Goal: Information Seeking & Learning: Learn about a topic

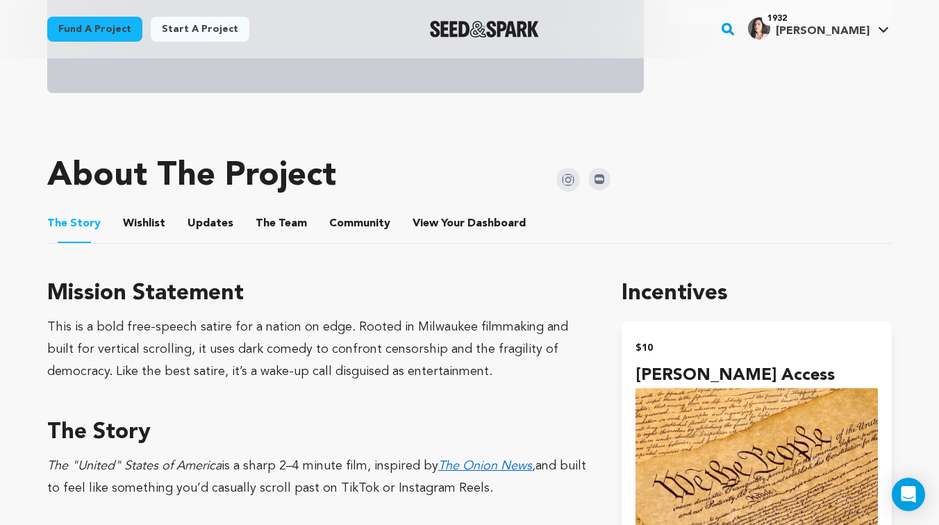
scroll to position [442, 0]
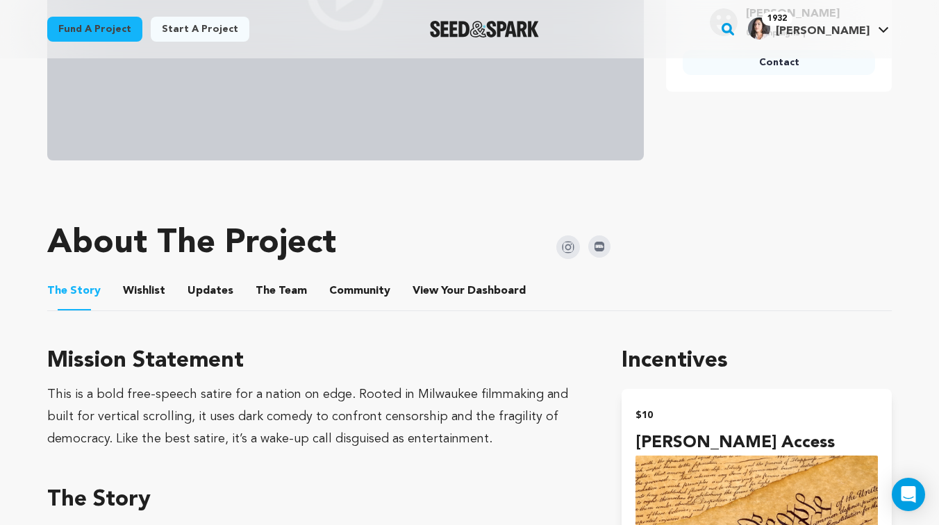
click at [128, 297] on button "Wishlist" at bounding box center [144, 293] width 33 height 33
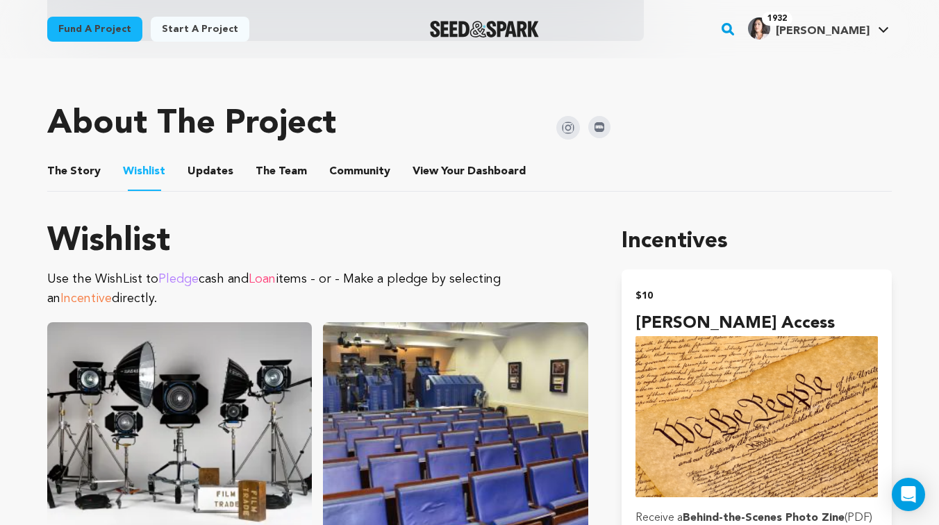
scroll to position [546, 0]
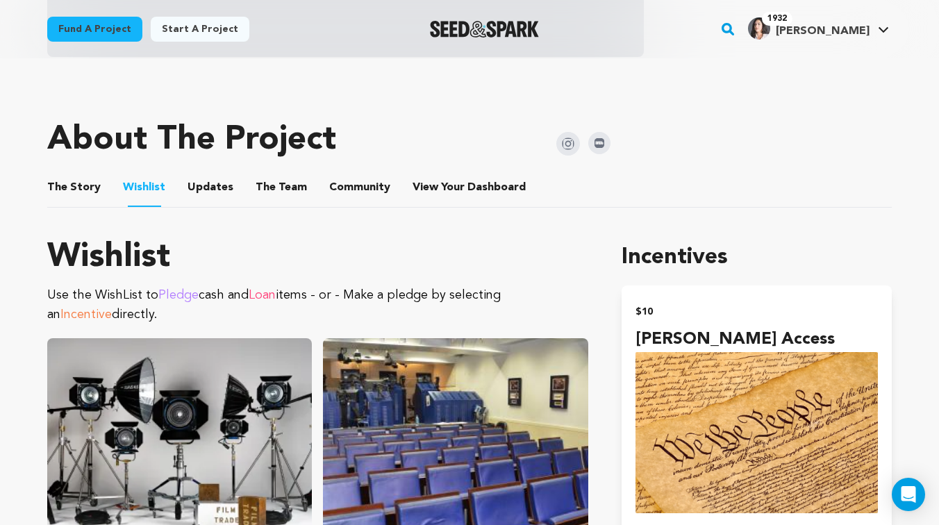
click at [58, 191] on button "The Story" at bounding box center [74, 190] width 33 height 33
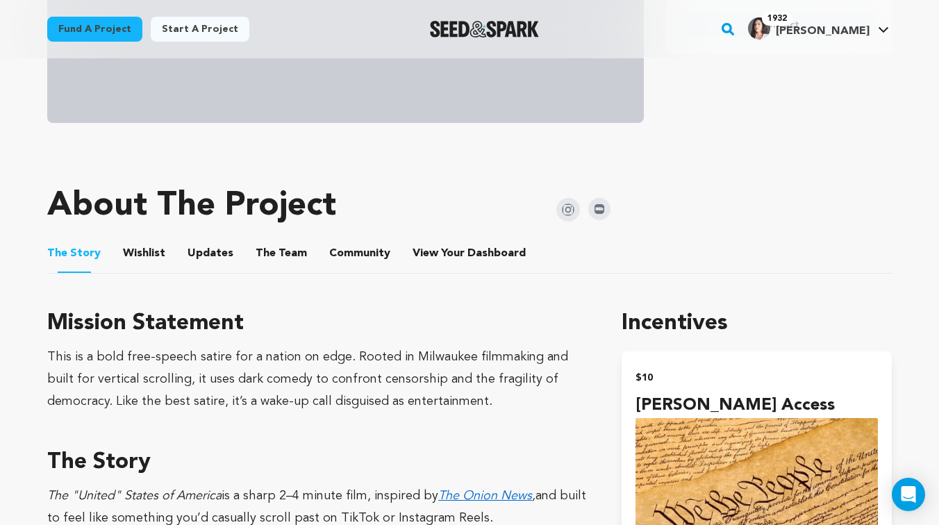
scroll to position [551, 0]
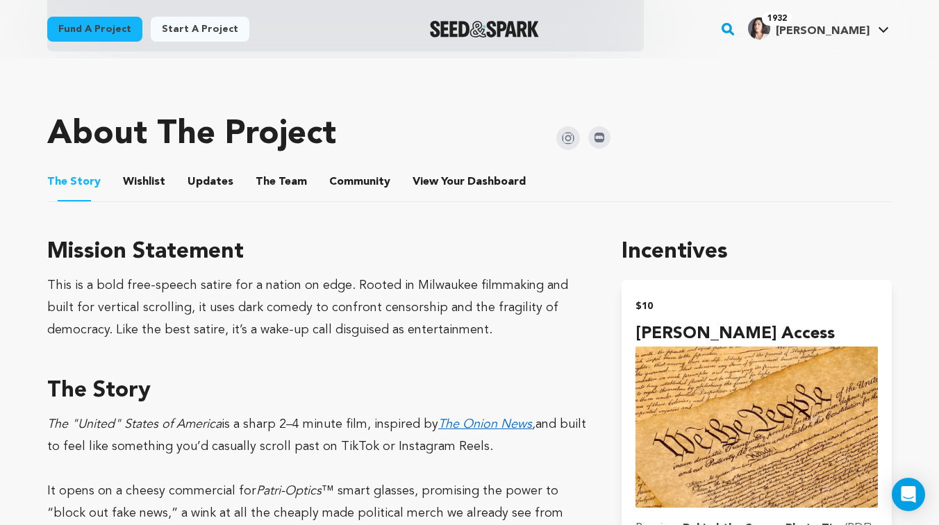
click at [145, 183] on button "Wishlist" at bounding box center [144, 184] width 33 height 33
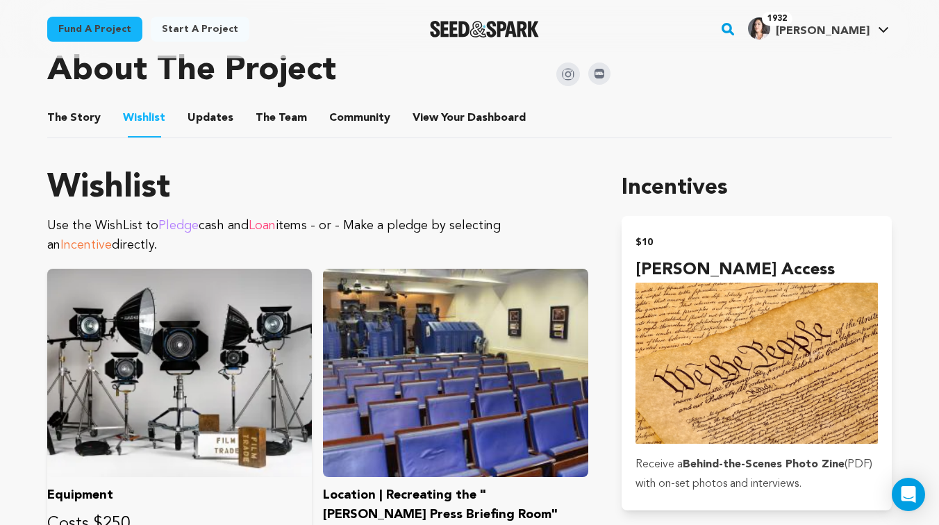
scroll to position [592, 0]
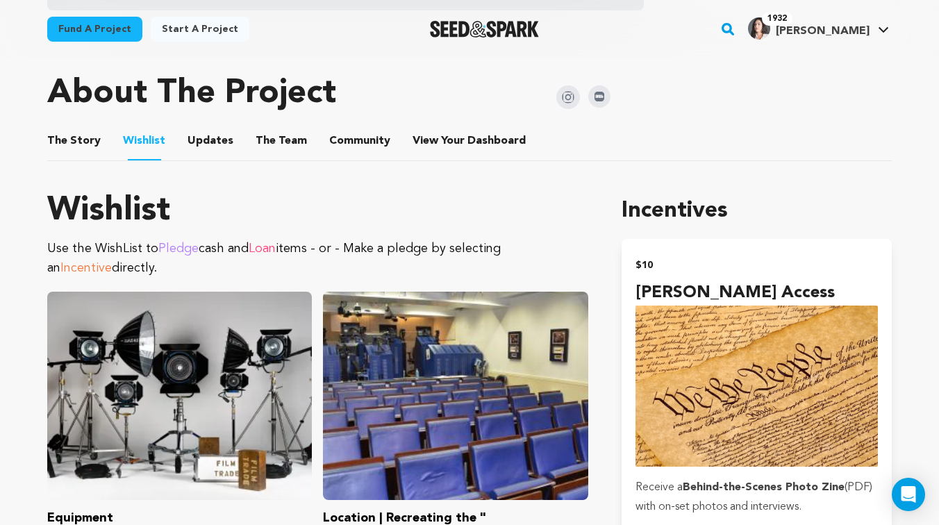
click at [74, 143] on button "The Story" at bounding box center [74, 143] width 33 height 33
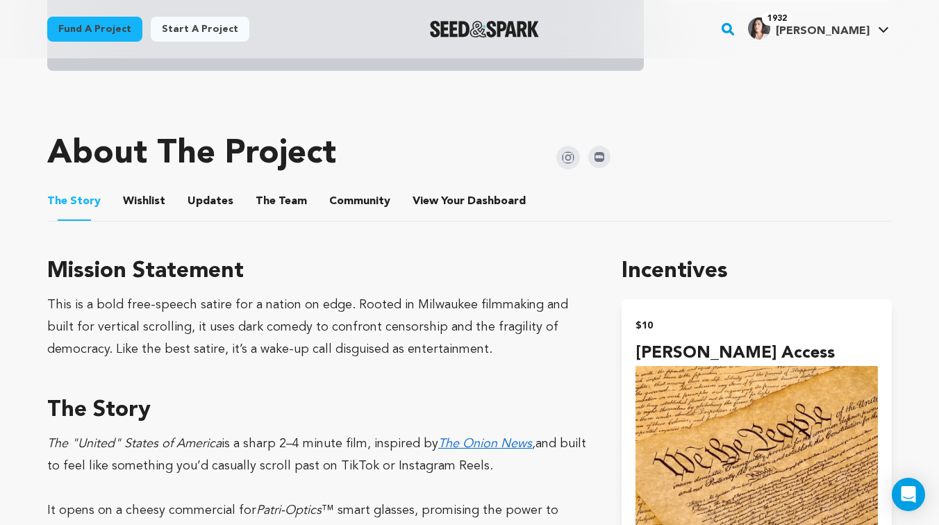
scroll to position [428, 0]
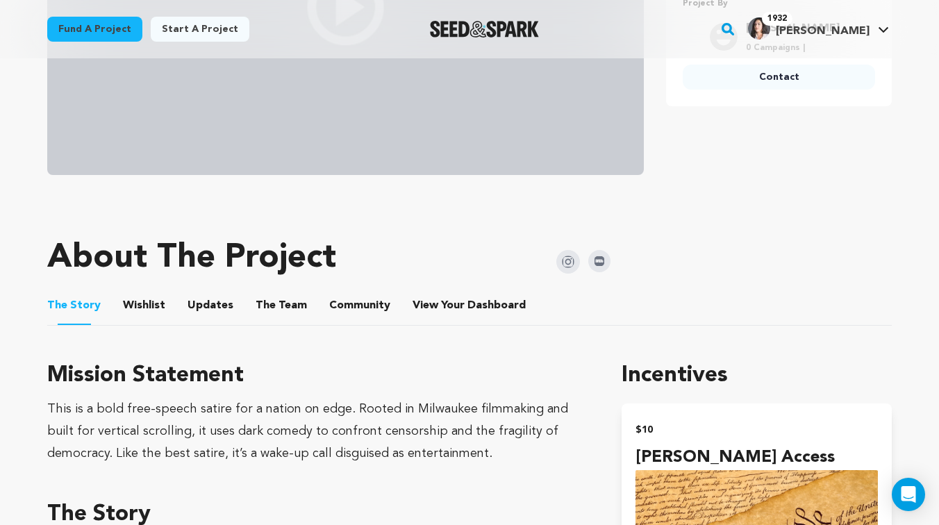
click at [151, 306] on button "Wishlist" at bounding box center [144, 308] width 33 height 33
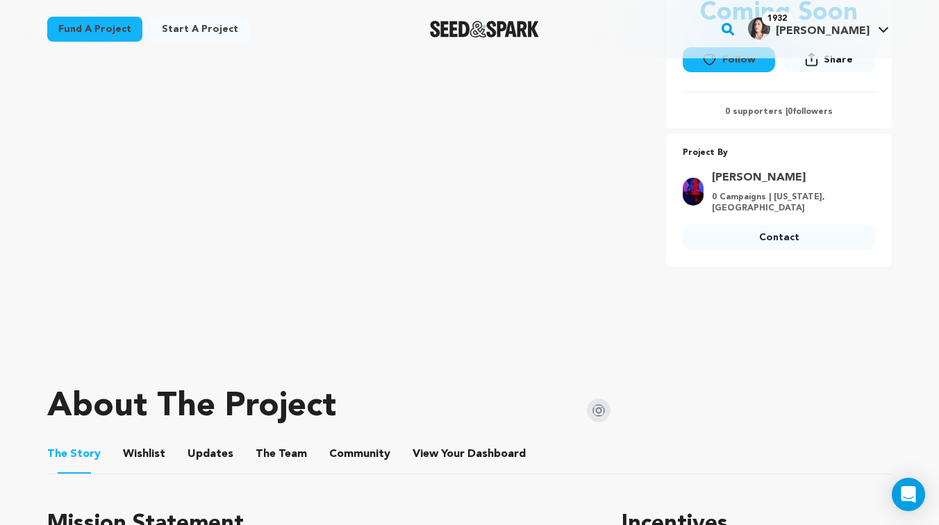
scroll to position [299, 0]
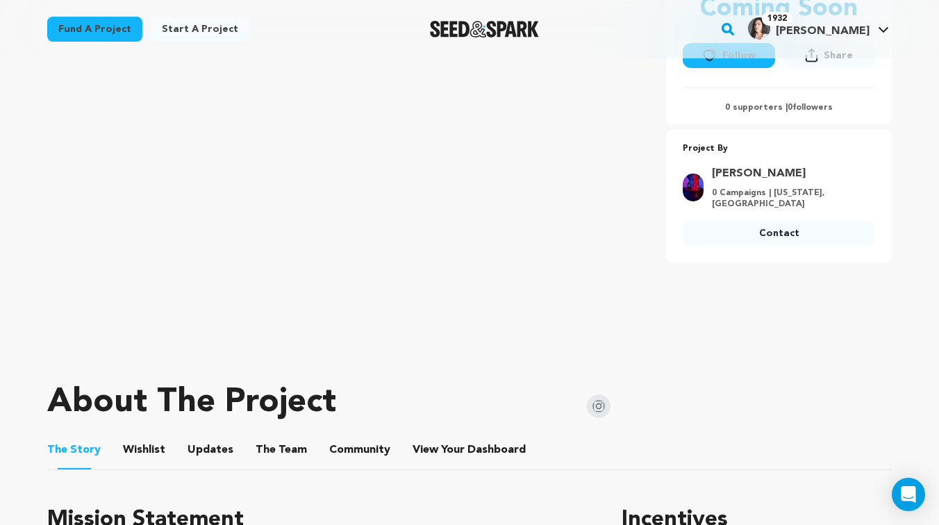
click at [140, 458] on button "Wishlist" at bounding box center [144, 452] width 33 height 33
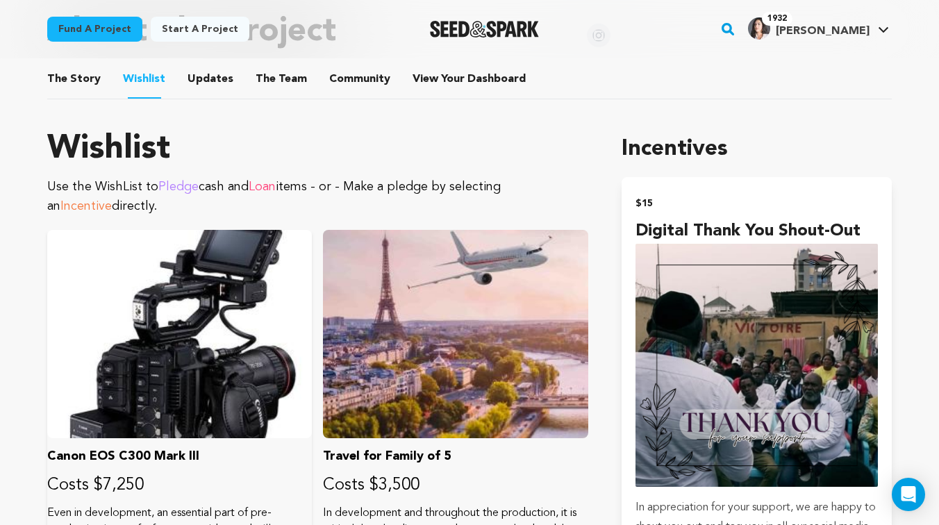
scroll to position [628, 0]
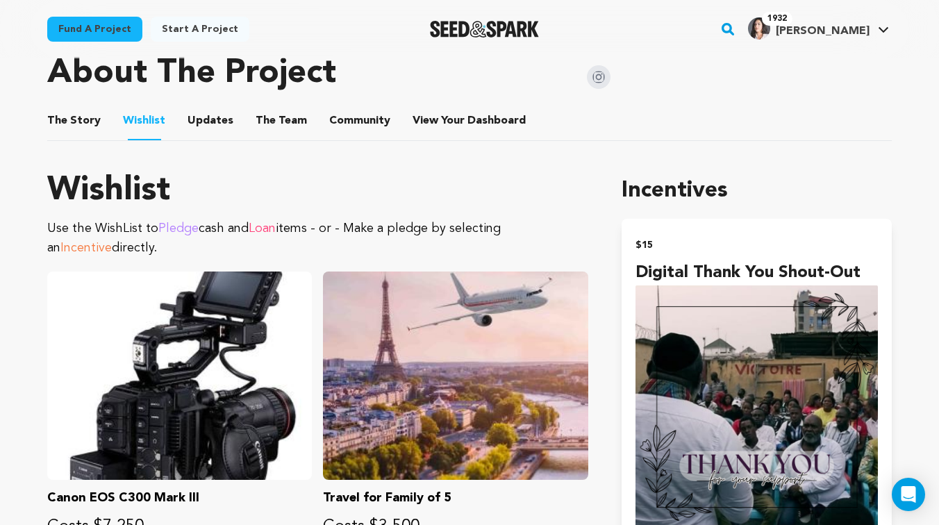
click at [66, 127] on button "The Story" at bounding box center [74, 123] width 33 height 33
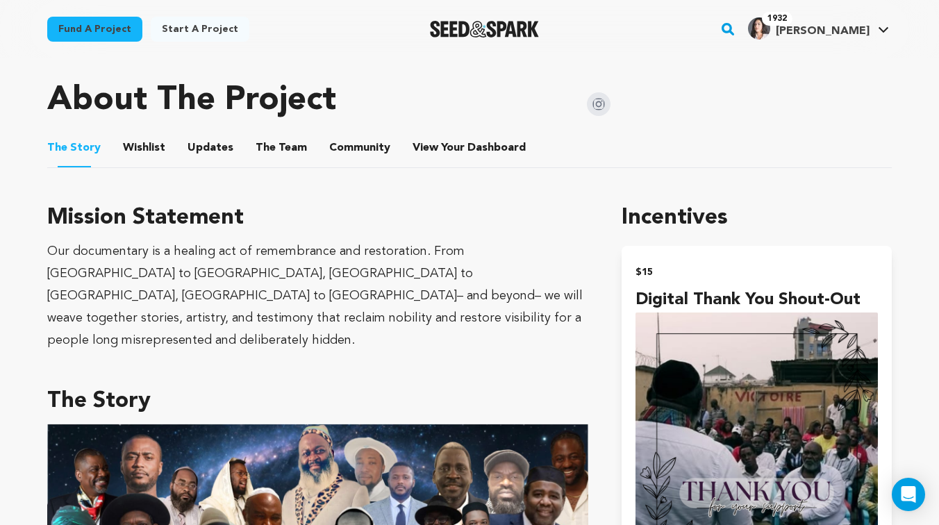
scroll to position [583, 0]
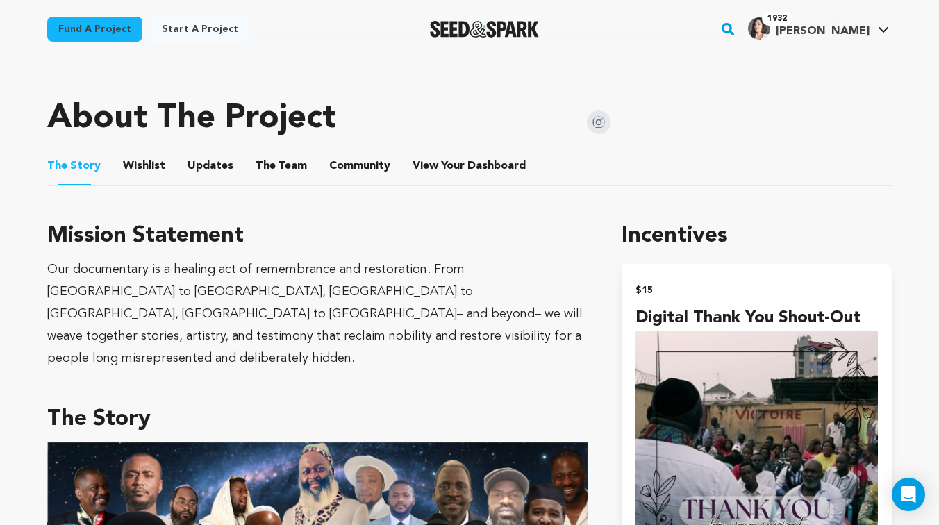
click at [275, 157] on button "The Team" at bounding box center [281, 168] width 33 height 33
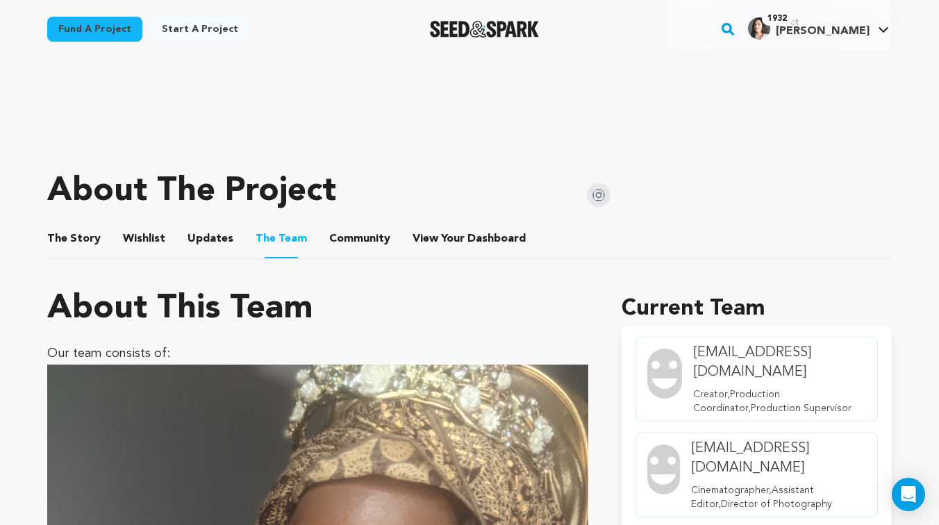
scroll to position [643, 0]
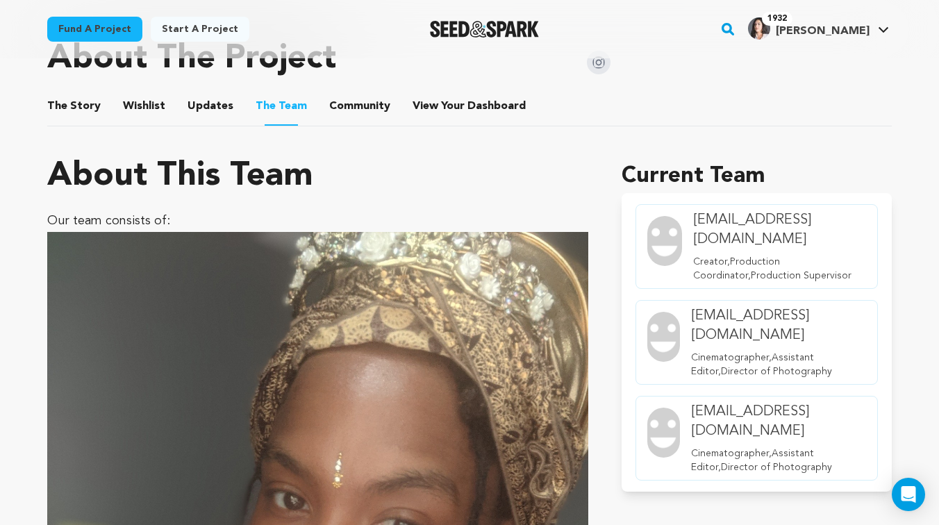
click at [53, 97] on li "The Story The Story" at bounding box center [73, 106] width 53 height 39
drag, startPoint x: 73, startPoint y: 106, endPoint x: 109, endPoint y: 106, distance: 36.1
click at [74, 106] on button "The Story" at bounding box center [74, 108] width 33 height 33
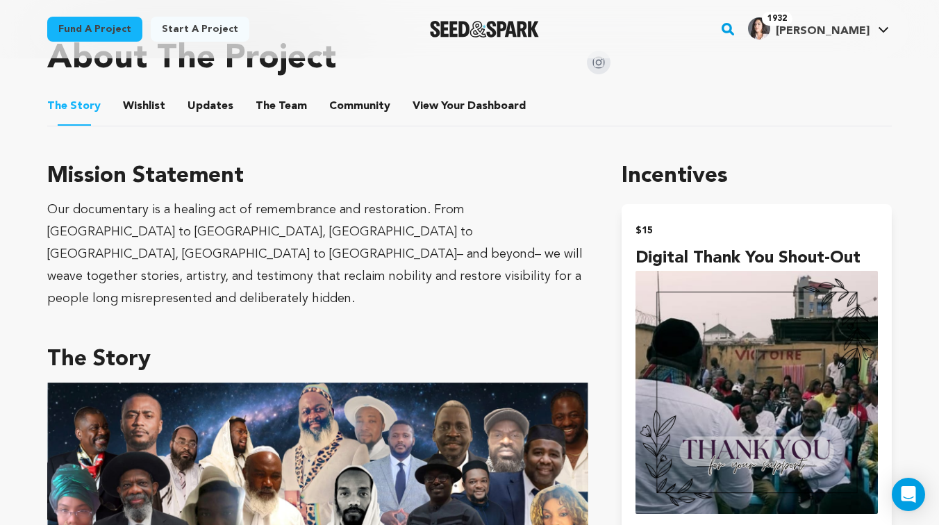
drag, startPoint x: 131, startPoint y: 116, endPoint x: 86, endPoint y: 108, distance: 45.2
click at [130, 115] on button "Wishlist" at bounding box center [144, 108] width 33 height 33
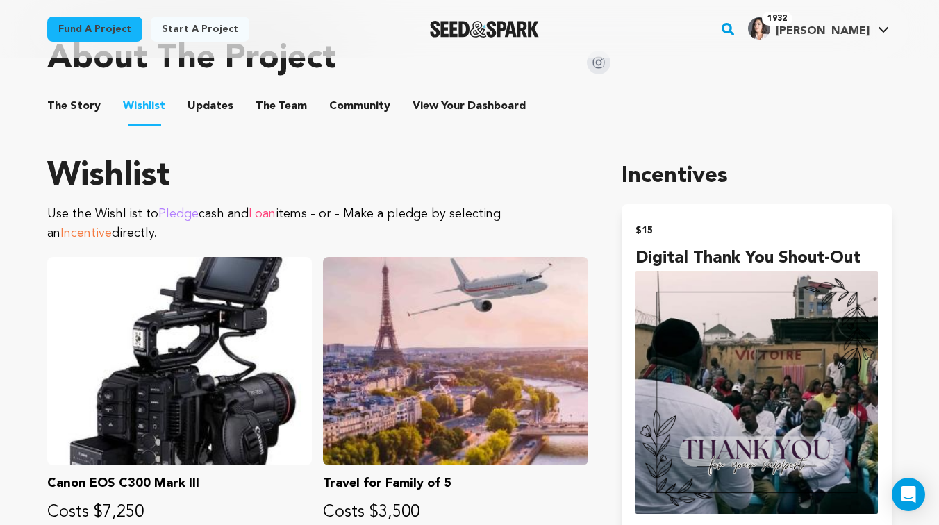
click at [79, 106] on button "The Story" at bounding box center [74, 108] width 33 height 33
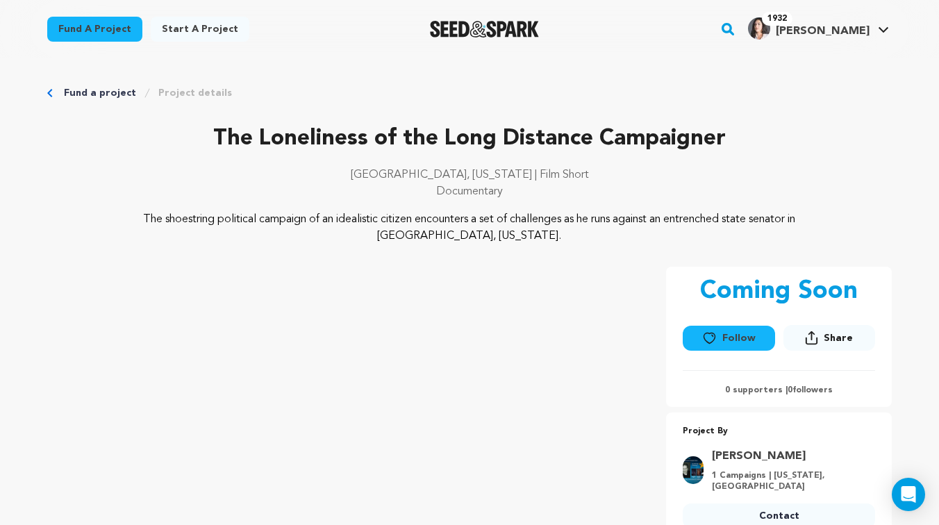
scroll to position [6875, 0]
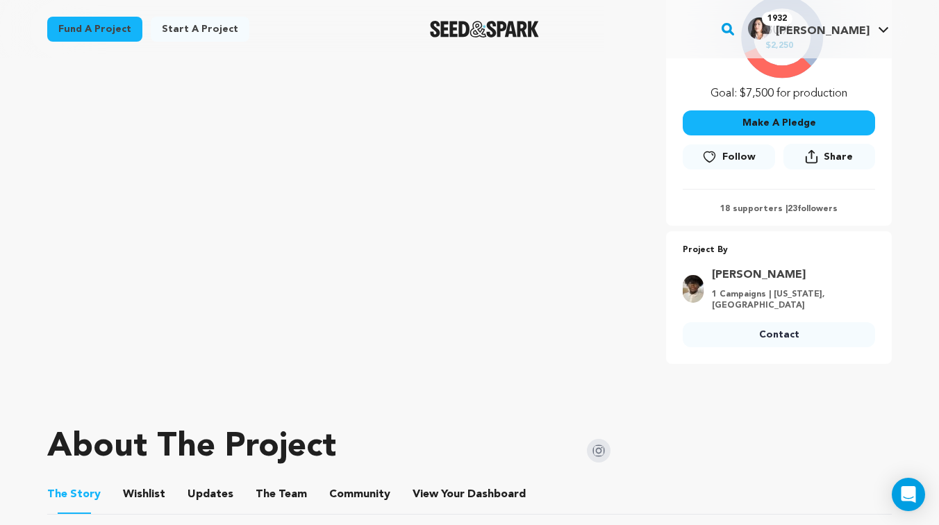
scroll to position [255, 0]
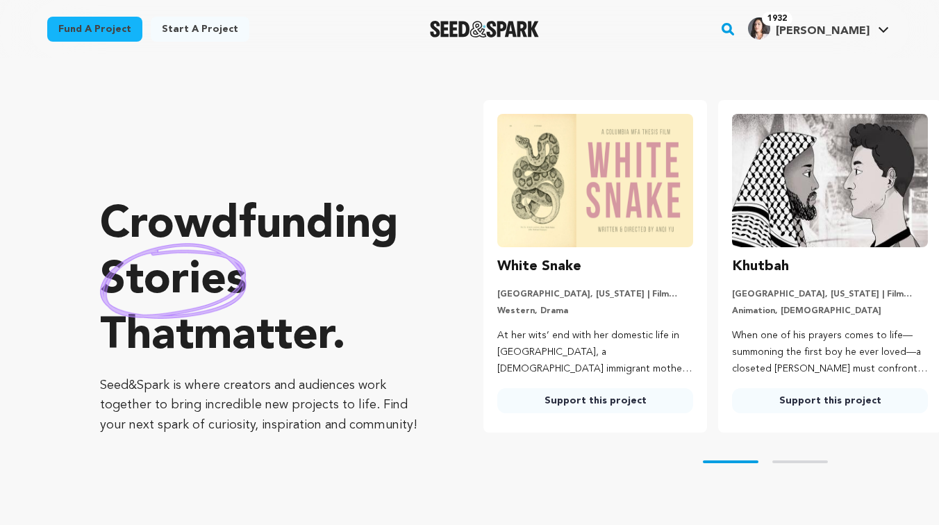
type input "[EMAIL_ADDRESS][DOMAIN_NAME]"
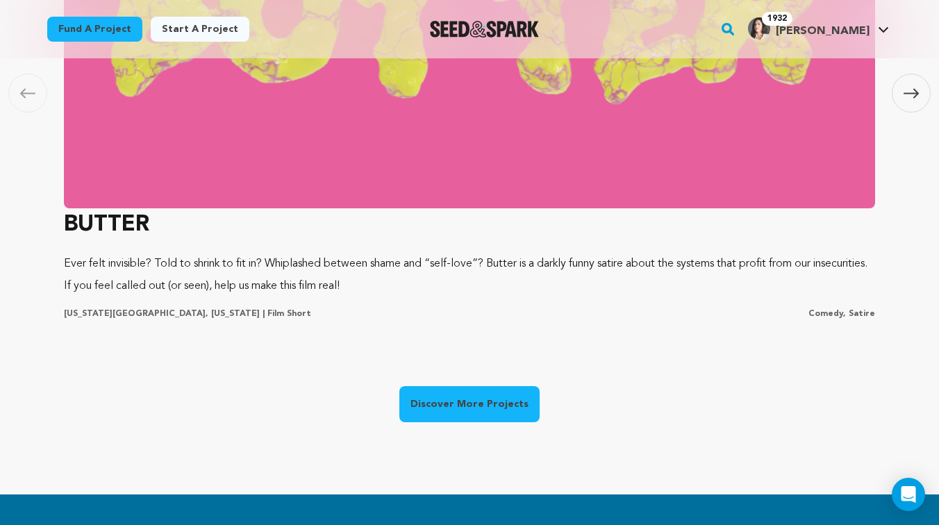
scroll to position [844, 0]
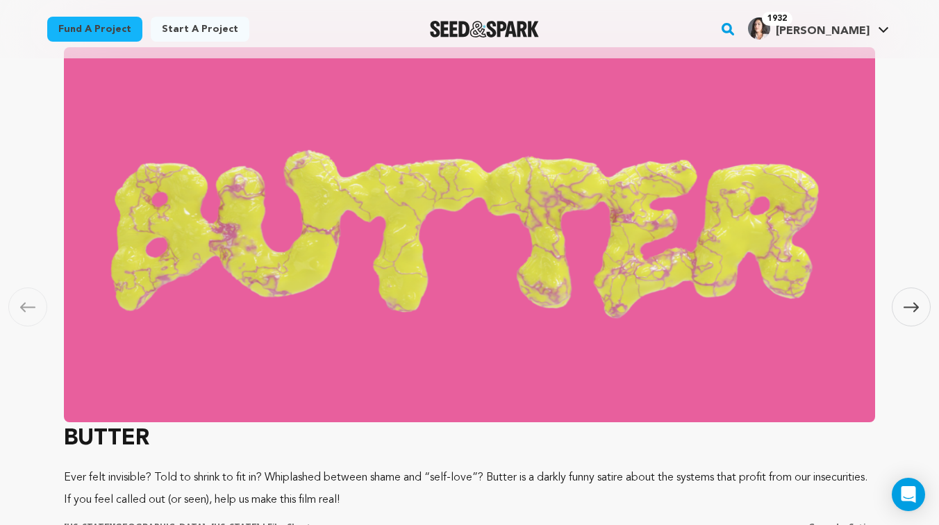
click at [911, 311] on icon at bounding box center [910, 307] width 15 height 10
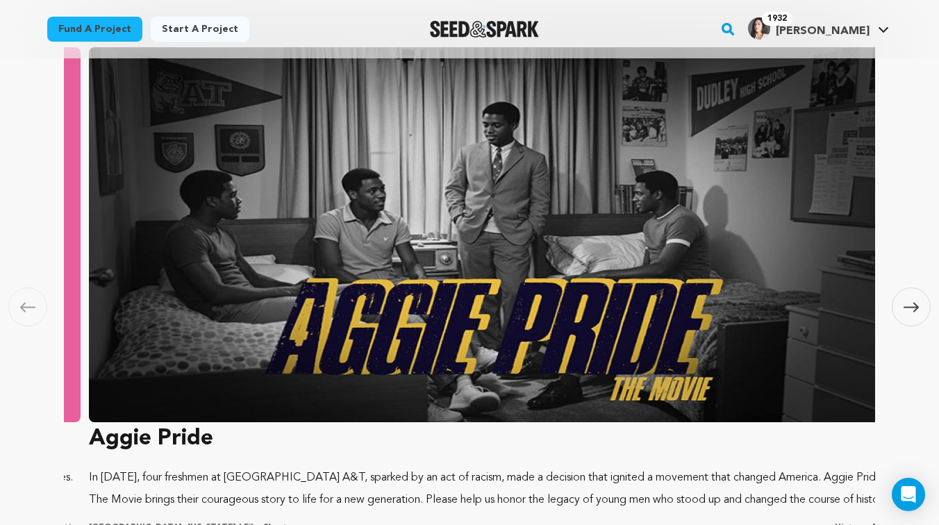
click at [911, 311] on icon at bounding box center [910, 307] width 15 height 10
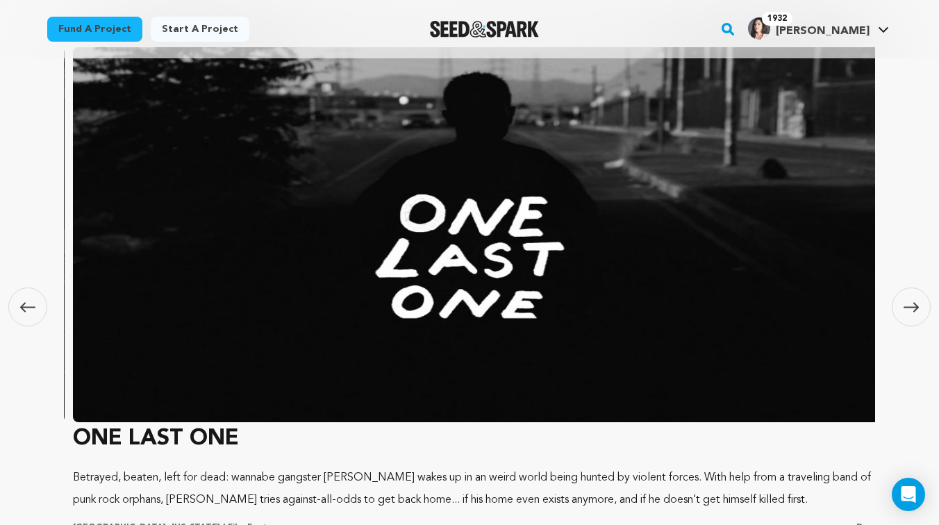
click at [911, 311] on icon at bounding box center [910, 307] width 15 height 10
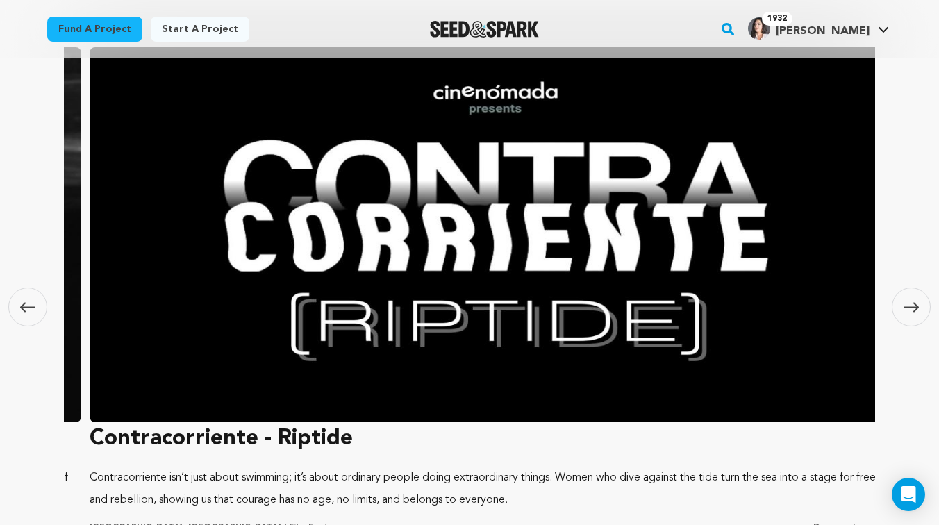
click at [911, 311] on icon at bounding box center [910, 307] width 15 height 10
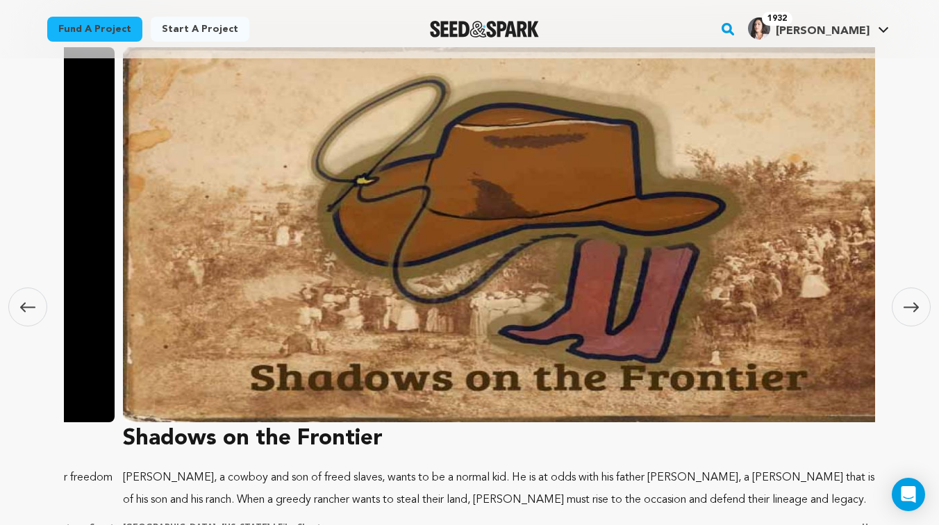
scroll to position [0, 0]
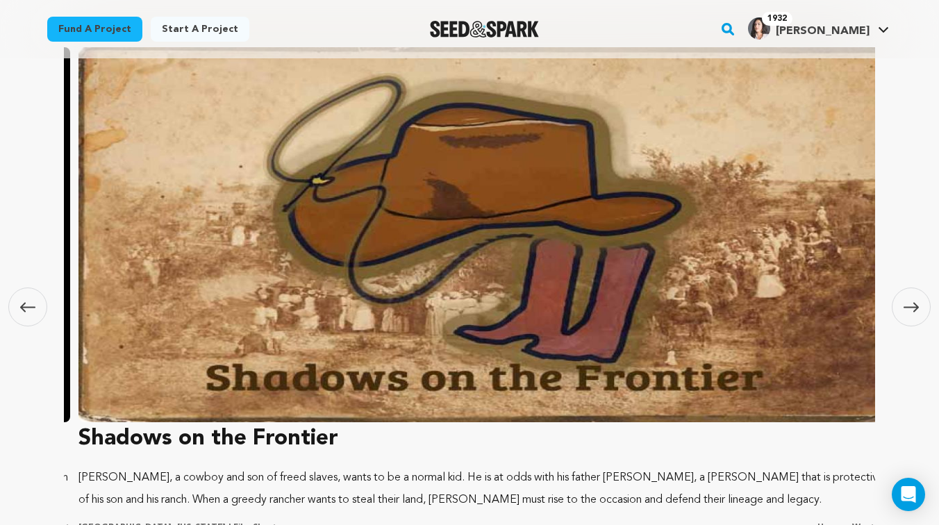
click at [911, 311] on icon at bounding box center [910, 307] width 15 height 10
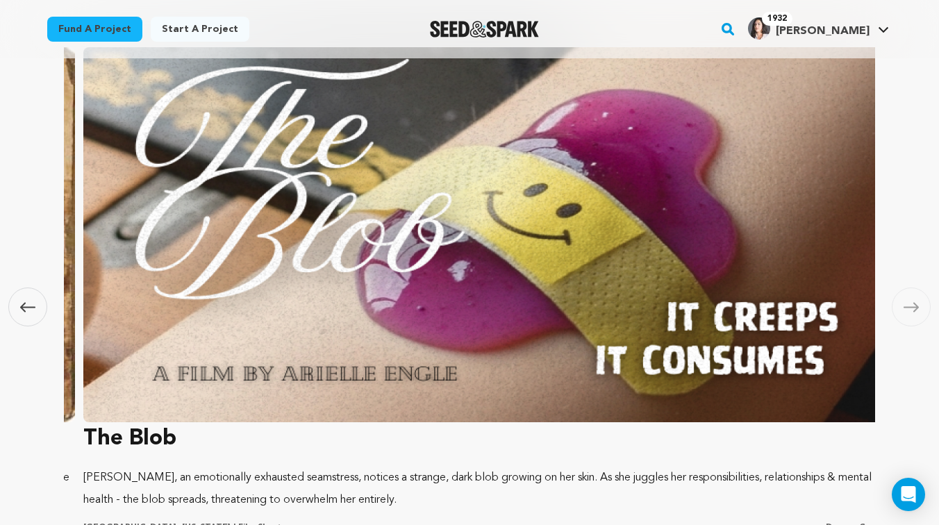
click at [911, 311] on icon at bounding box center [910, 307] width 15 height 10
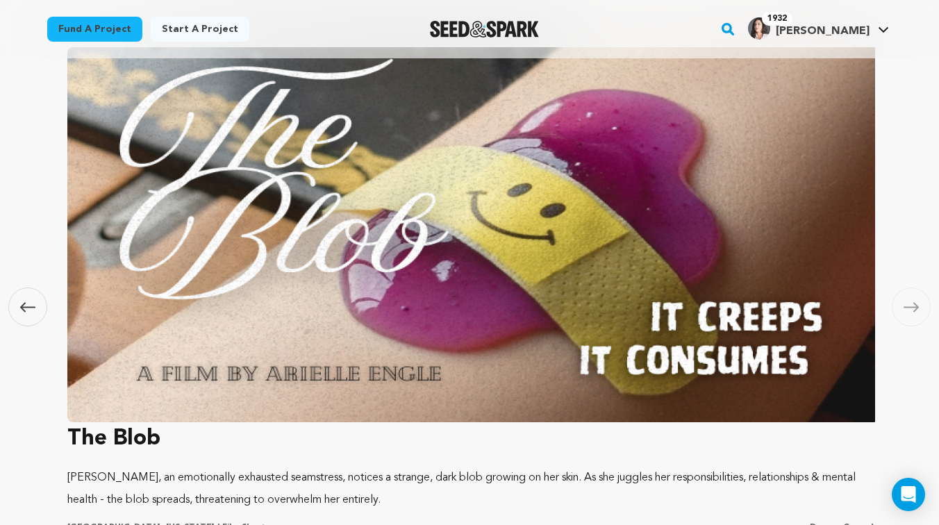
scroll to position [0, 4097]
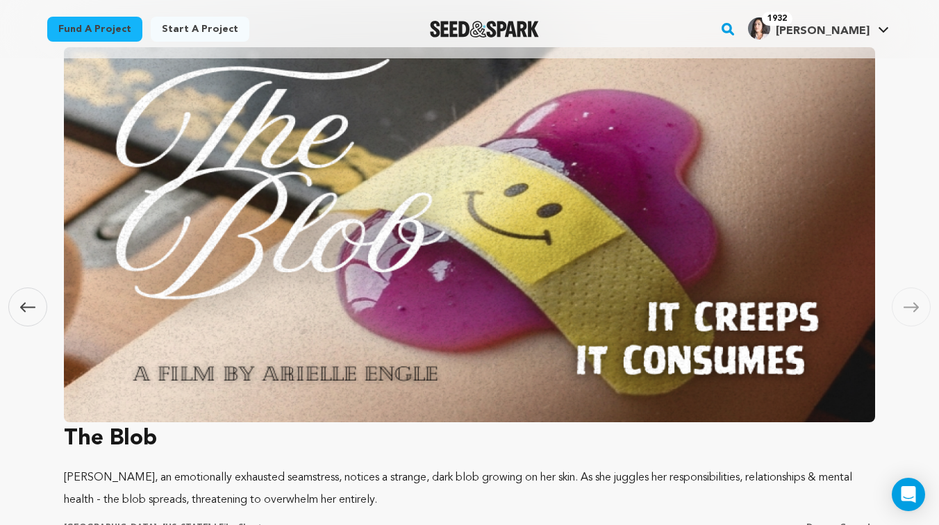
click at [36, 309] on span at bounding box center [27, 306] width 39 height 39
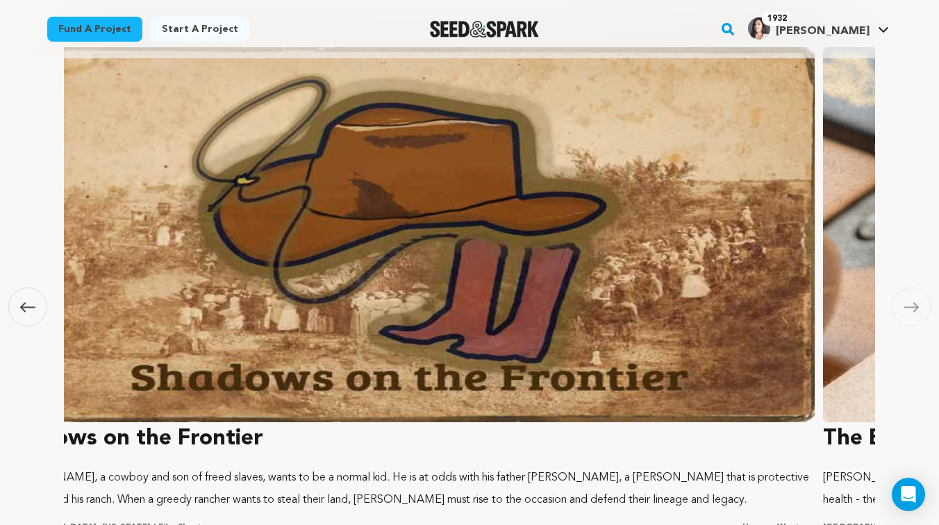
scroll to position [0, 3307]
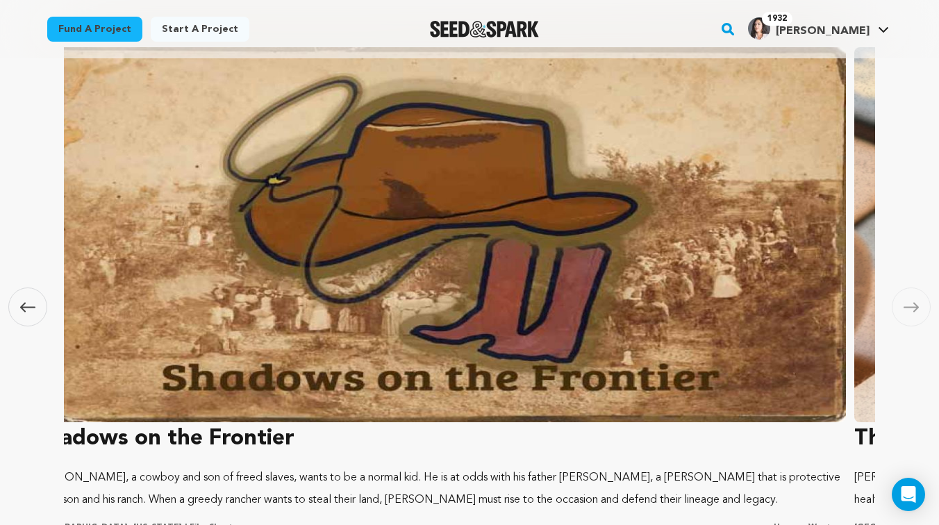
click at [36, 309] on span at bounding box center [27, 306] width 39 height 39
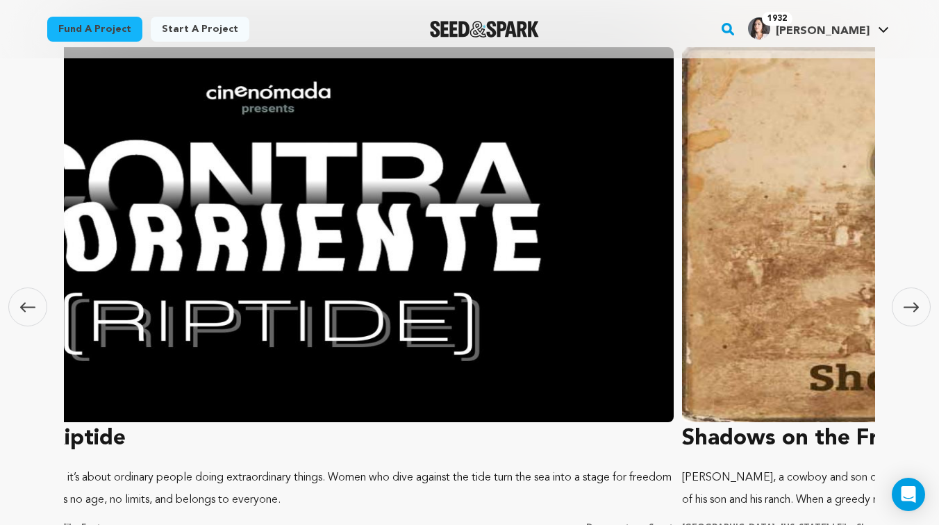
scroll to position [0, 246]
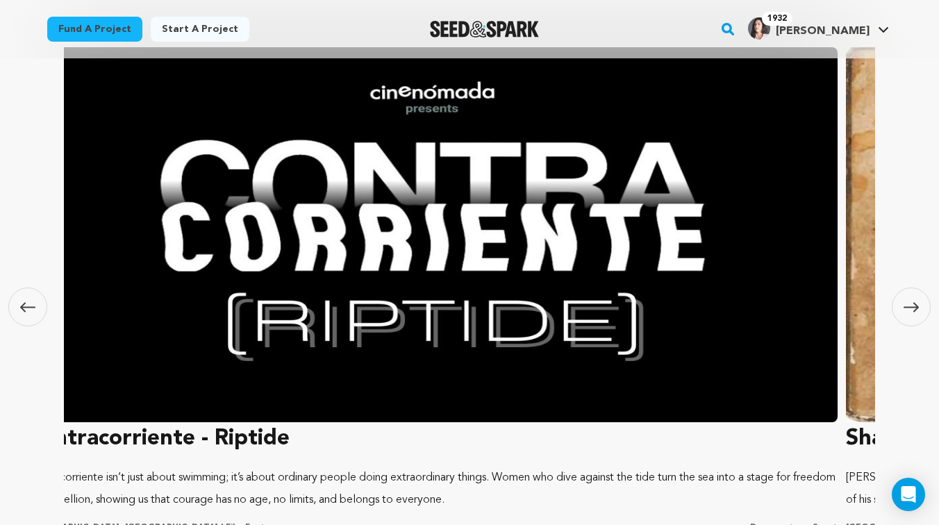
click at [36, 309] on span at bounding box center [27, 306] width 39 height 39
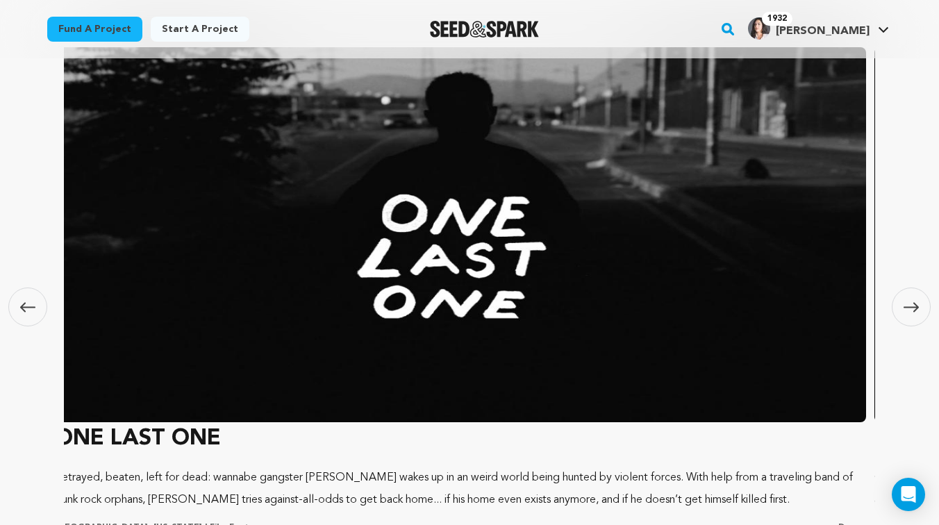
click at [36, 309] on span at bounding box center [27, 306] width 39 height 39
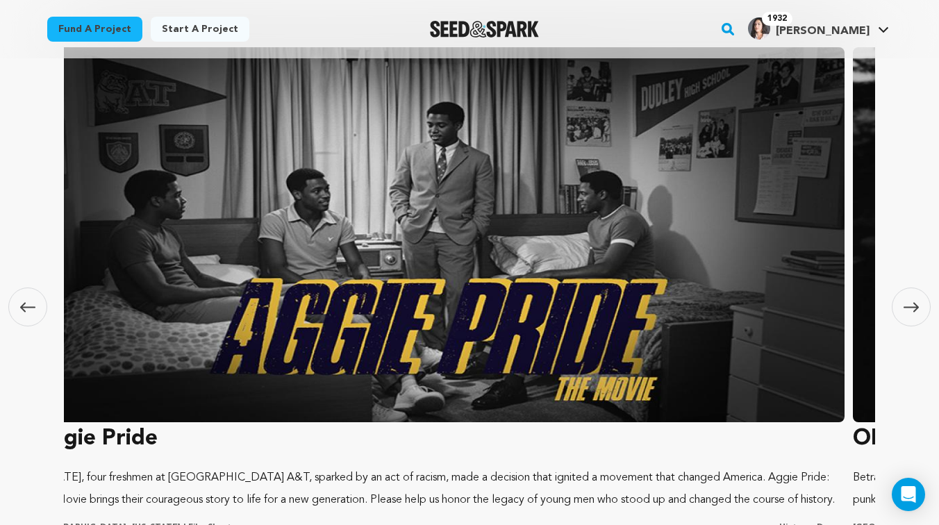
click at [36, 309] on span at bounding box center [27, 306] width 39 height 39
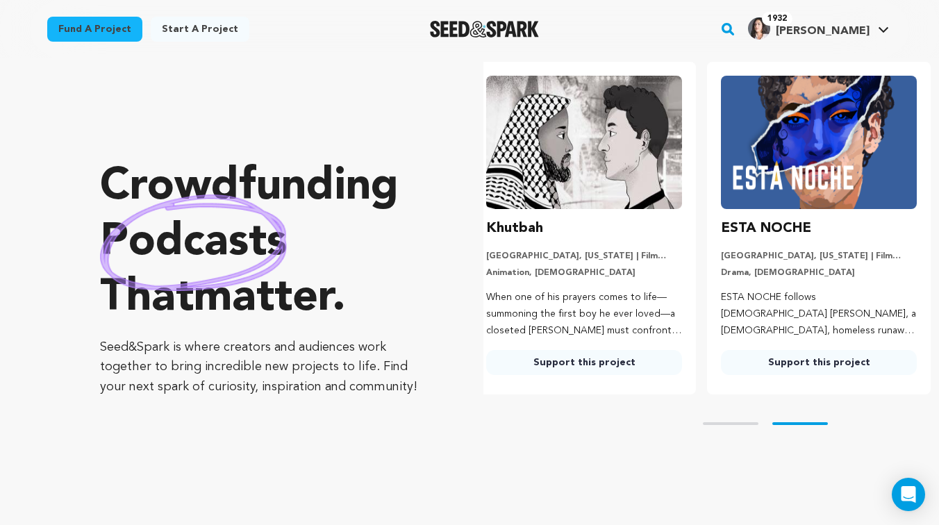
scroll to position [0, 0]
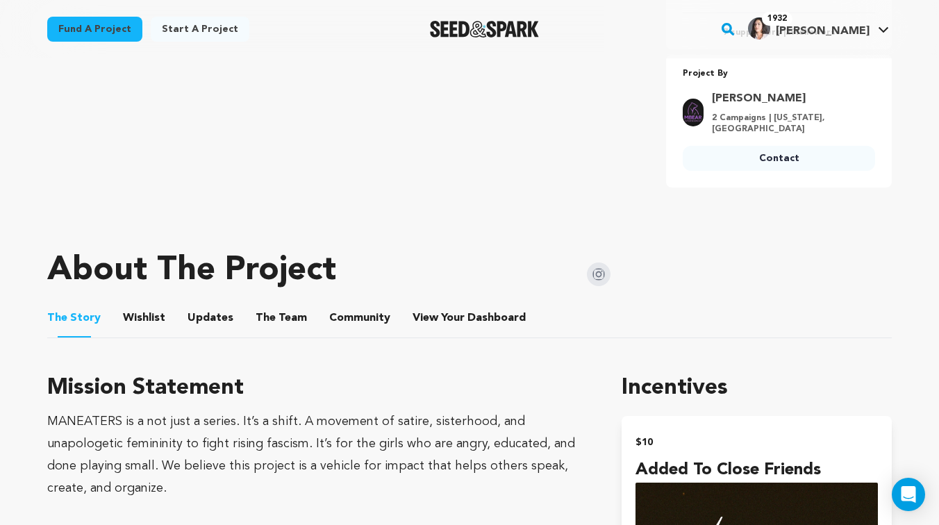
scroll to position [567, 0]
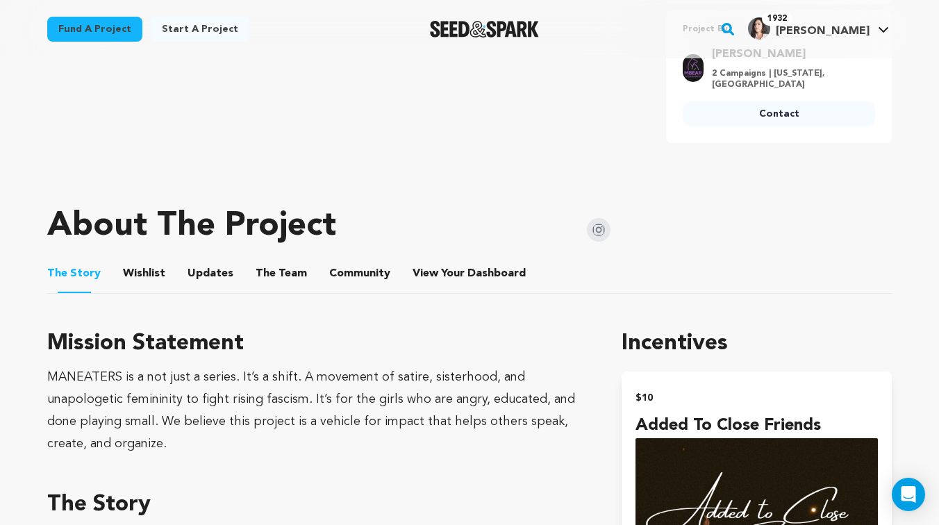
click at [149, 266] on button "Wishlist" at bounding box center [144, 276] width 33 height 33
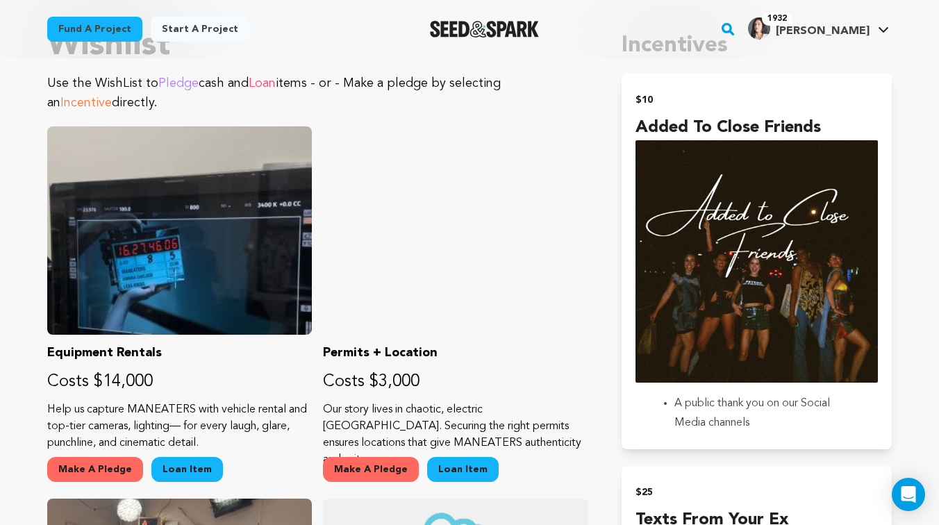
scroll to position [715, 0]
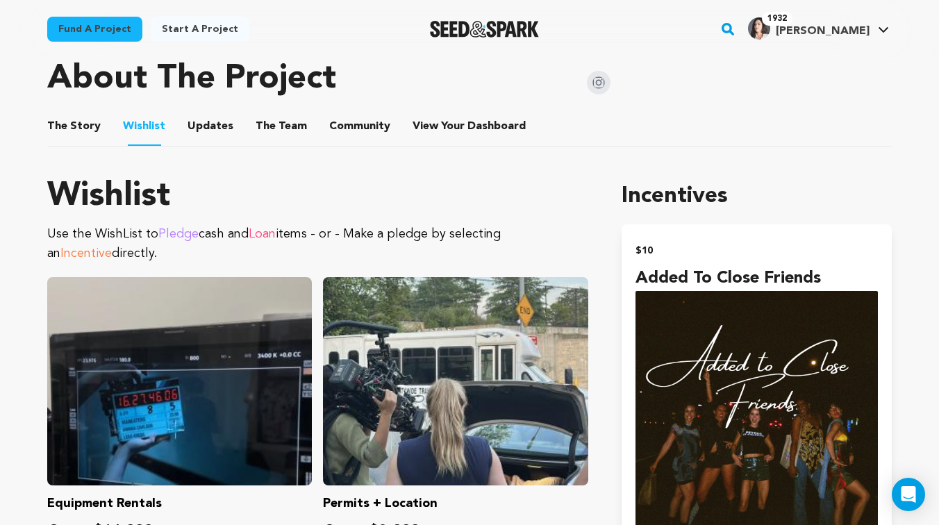
click at [72, 131] on button "The Story" at bounding box center [74, 128] width 33 height 33
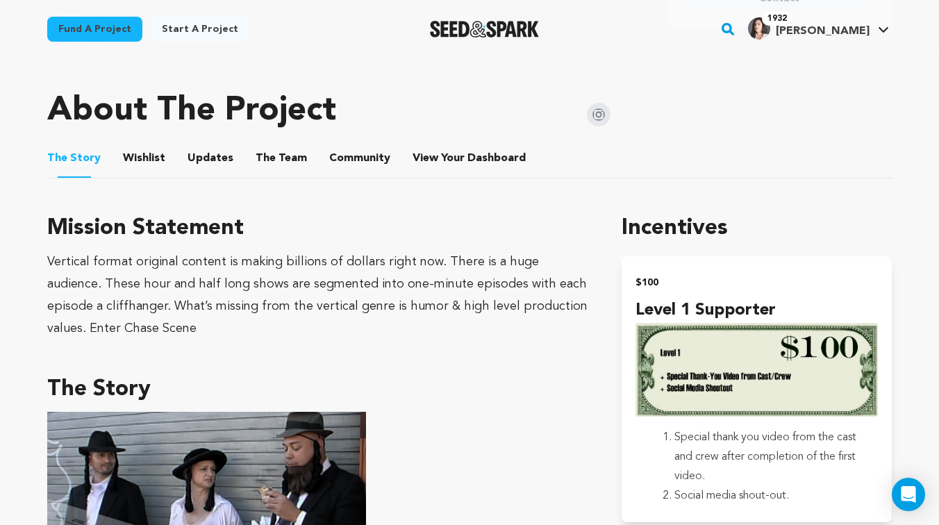
scroll to position [641, 0]
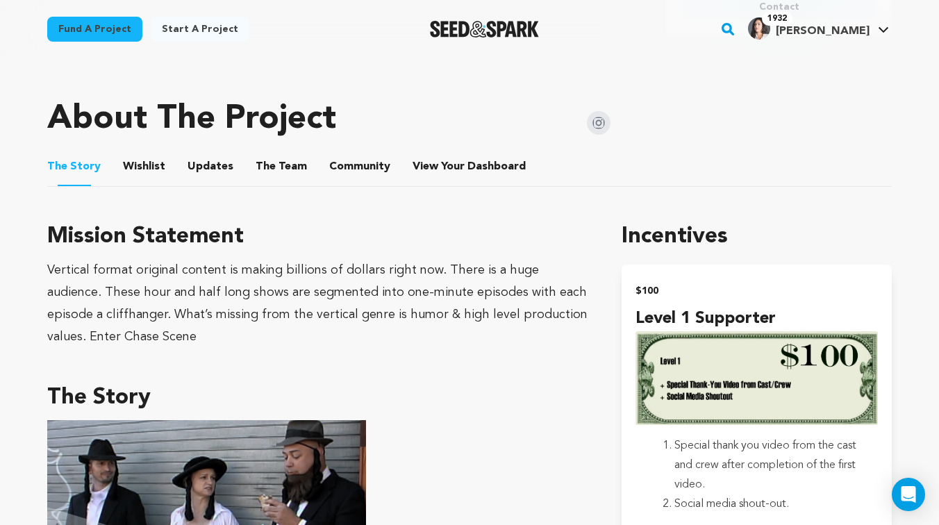
click at [136, 180] on button "Wishlist" at bounding box center [144, 169] width 33 height 33
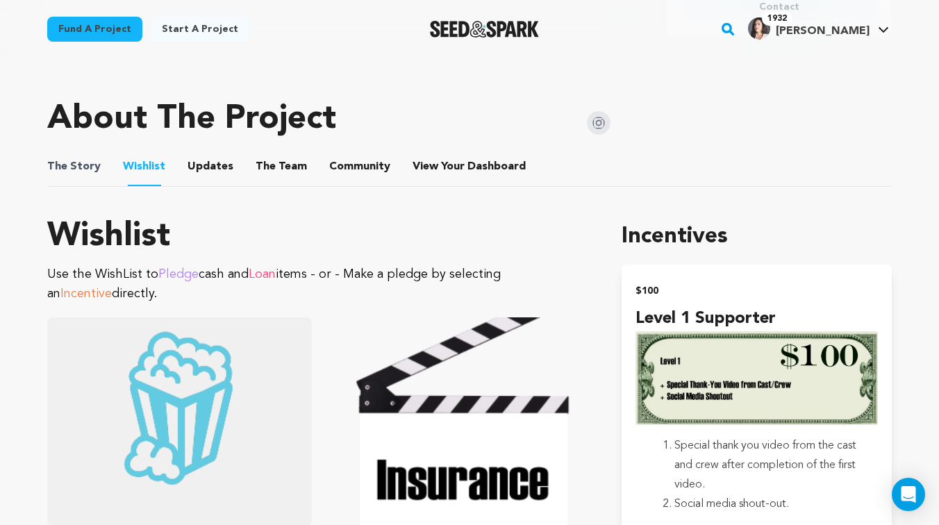
click at [92, 175] on span "The Story" at bounding box center [73, 166] width 53 height 17
click at [91, 175] on span "The Story" at bounding box center [73, 166] width 53 height 17
click at [68, 186] on button "The Story" at bounding box center [74, 169] width 33 height 33
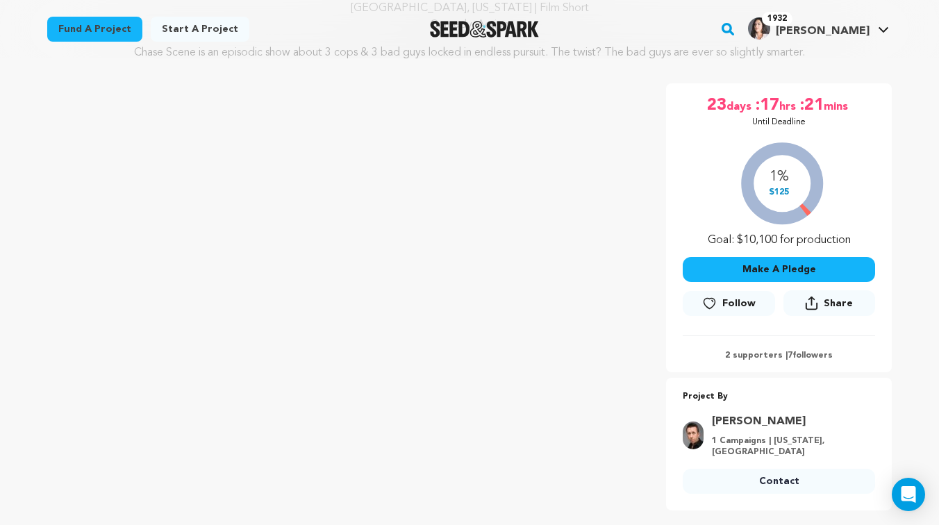
scroll to position [128, 0]
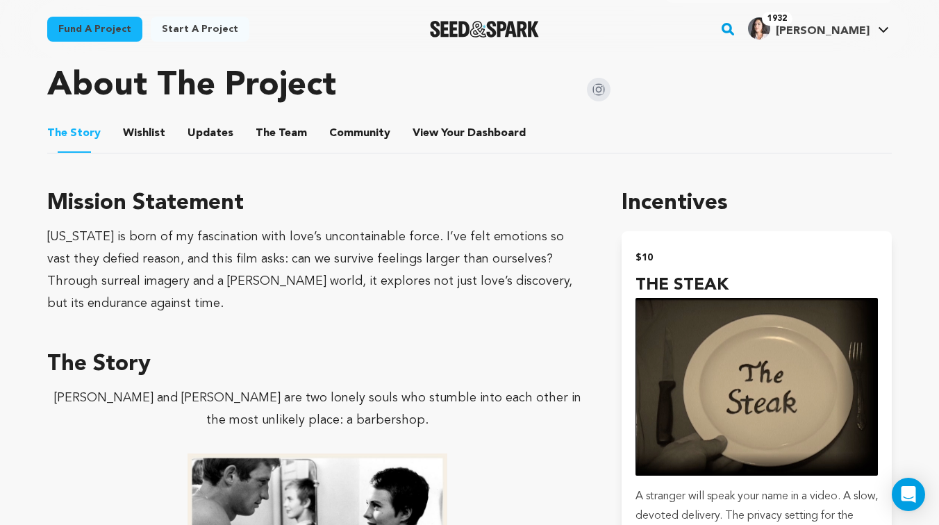
scroll to position [710, 0]
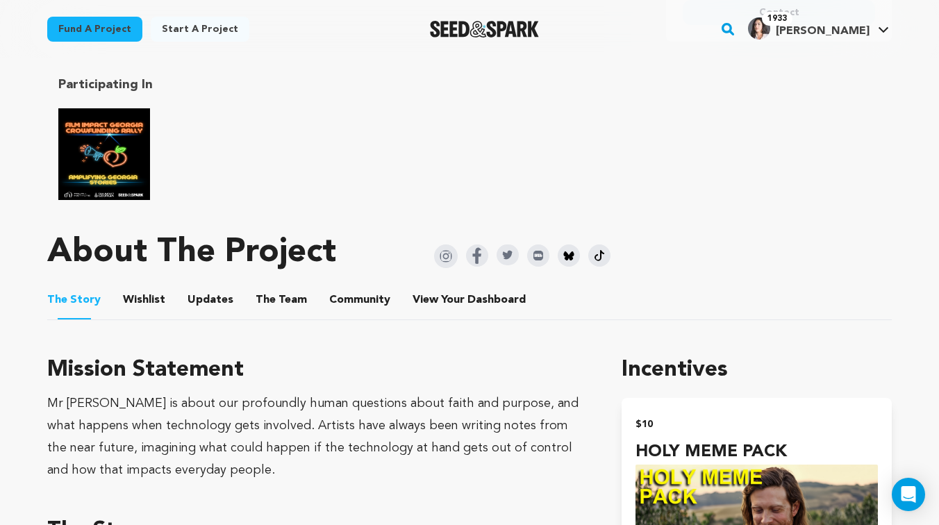
scroll to position [688, 0]
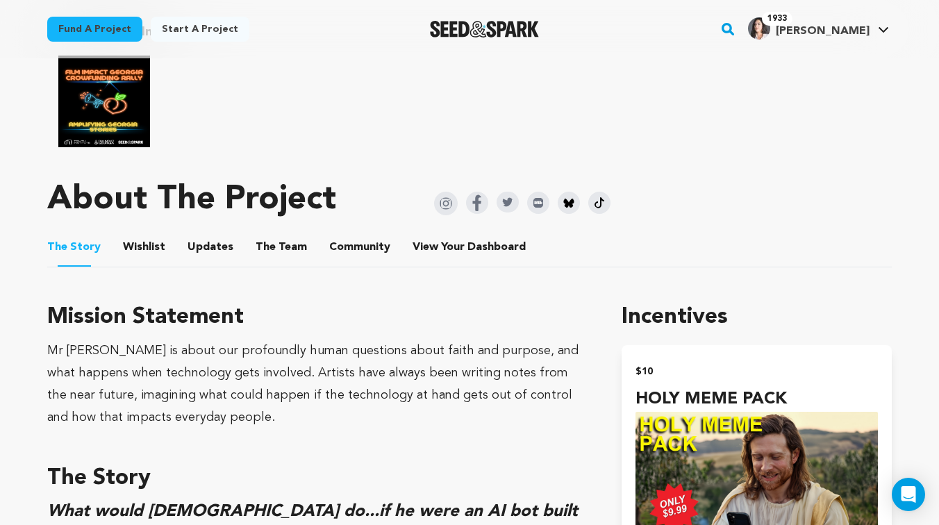
click at [211, 238] on button "Updates" at bounding box center [210, 249] width 33 height 33
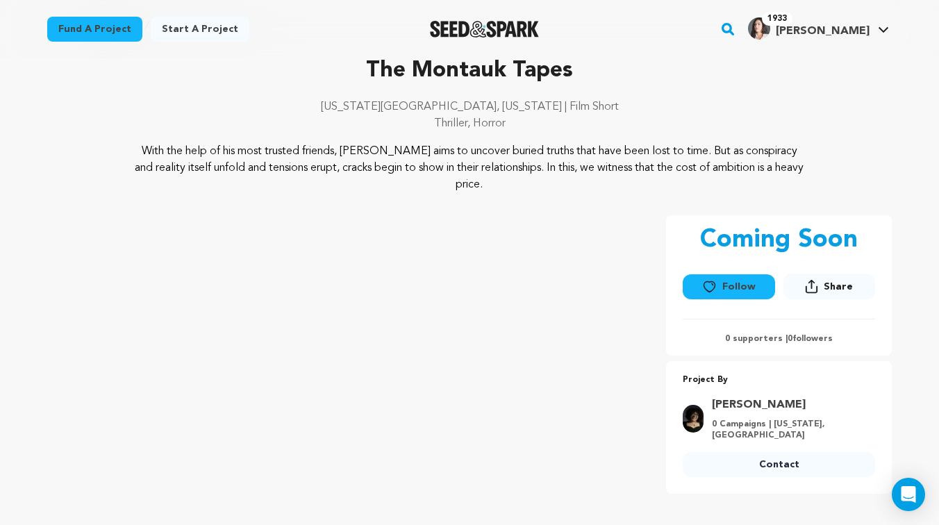
scroll to position [69, 0]
